Goal: Navigation & Orientation: Go to known website

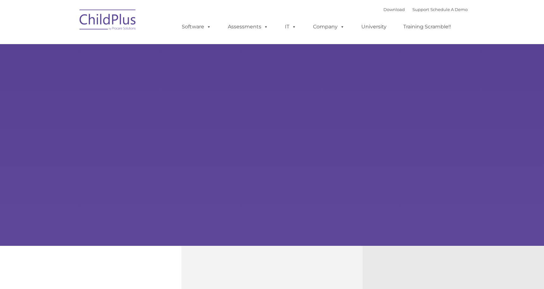
select select "MEDIUM"
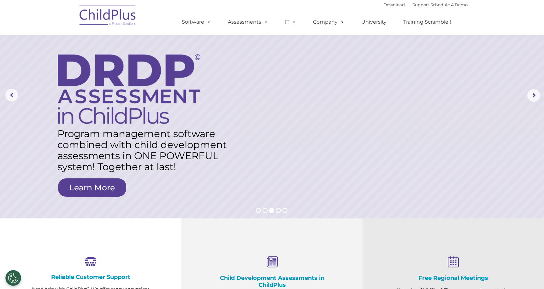
scroll to position [23, 0]
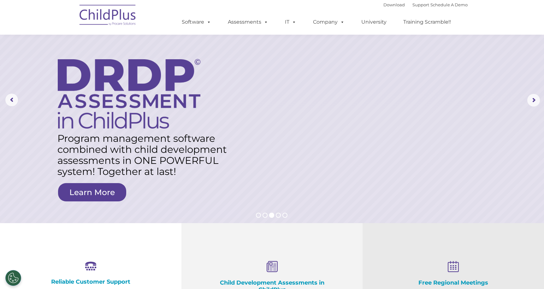
click at [128, 15] on img at bounding box center [107, 16] width 63 height 32
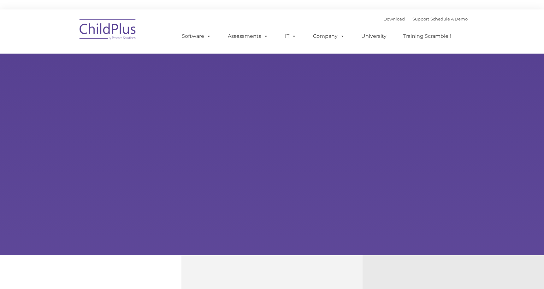
type input ""
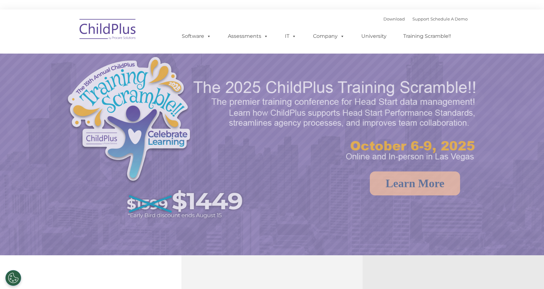
select select "MEDIUM"
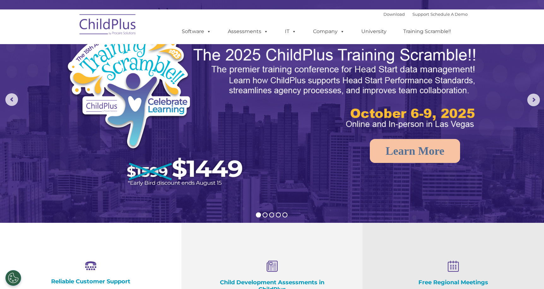
scroll to position [32, 0]
